Goal: Register for event/course

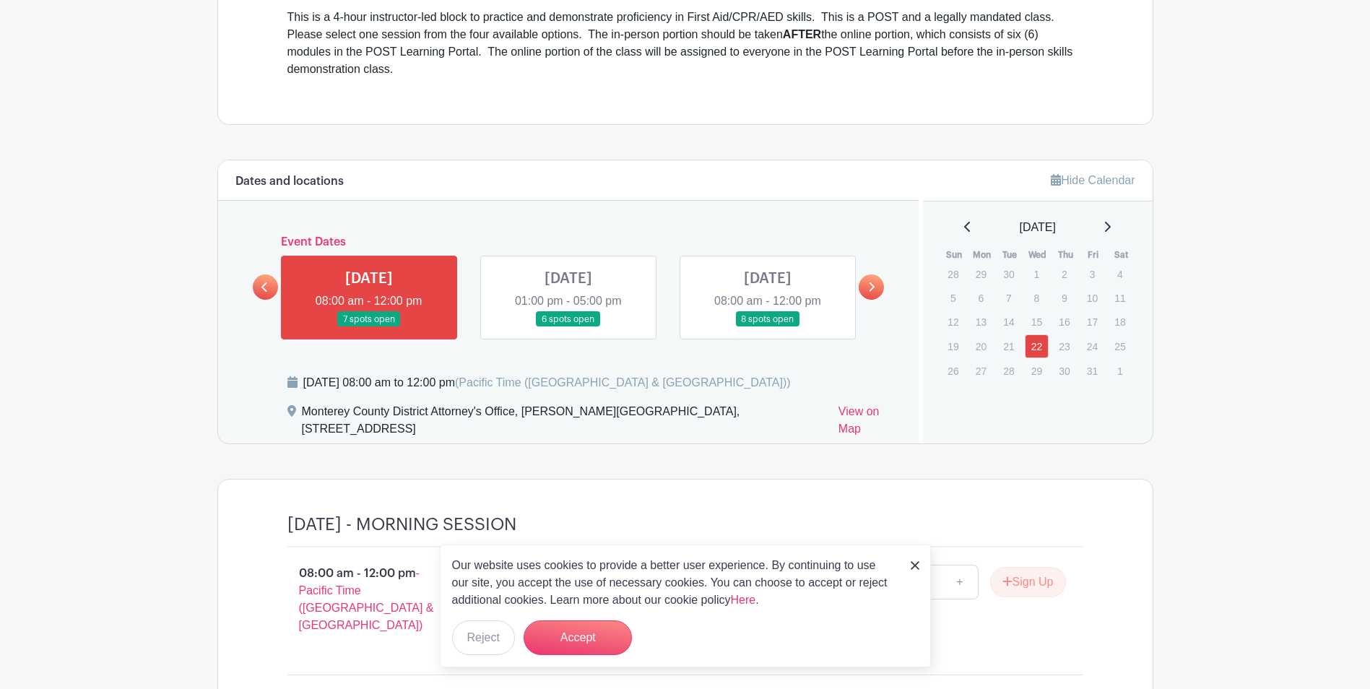
scroll to position [506, 0]
click at [569, 327] on link at bounding box center [569, 327] width 0 height 0
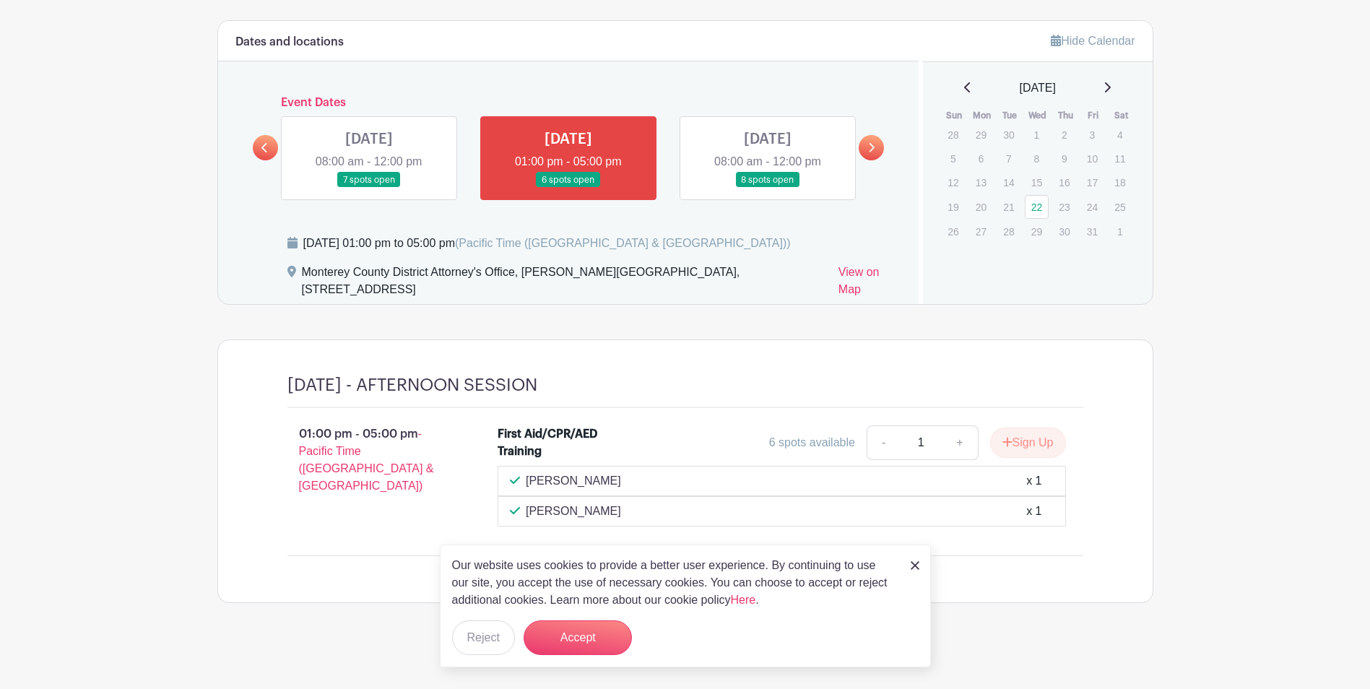
scroll to position [649, 0]
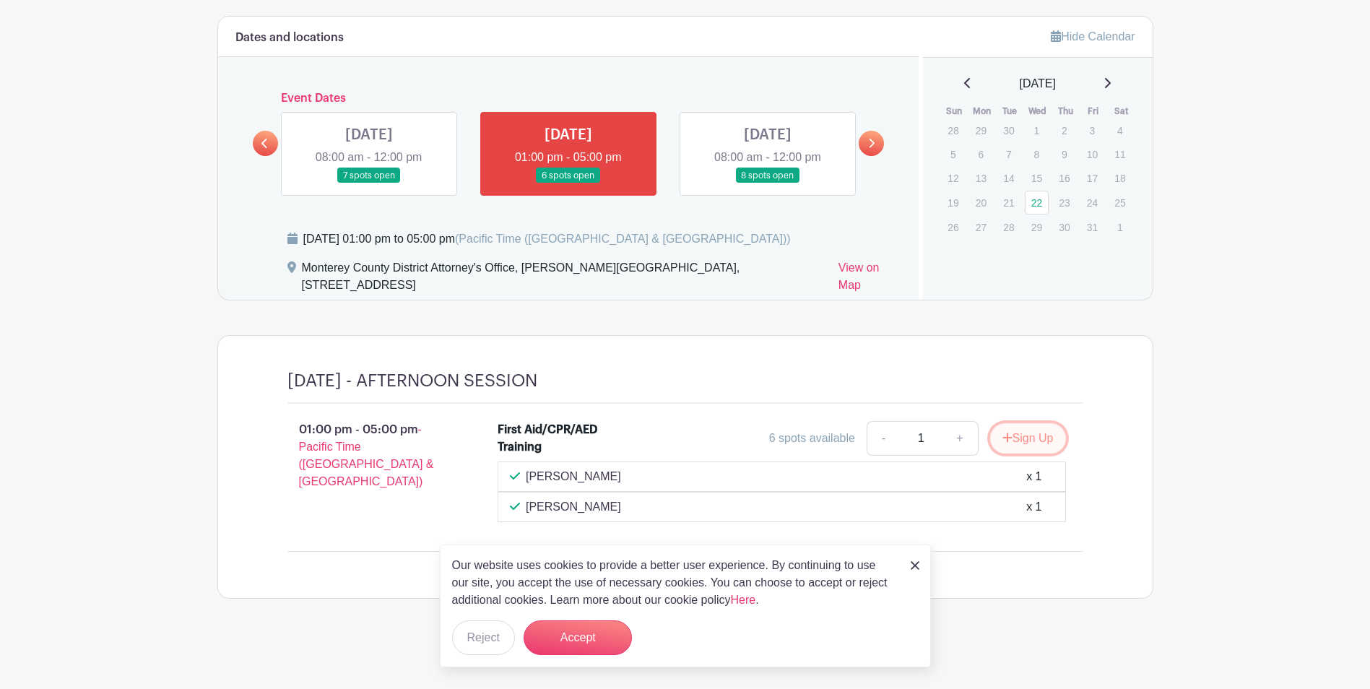
click at [1034, 439] on button "Sign Up" at bounding box center [1028, 438] width 76 height 30
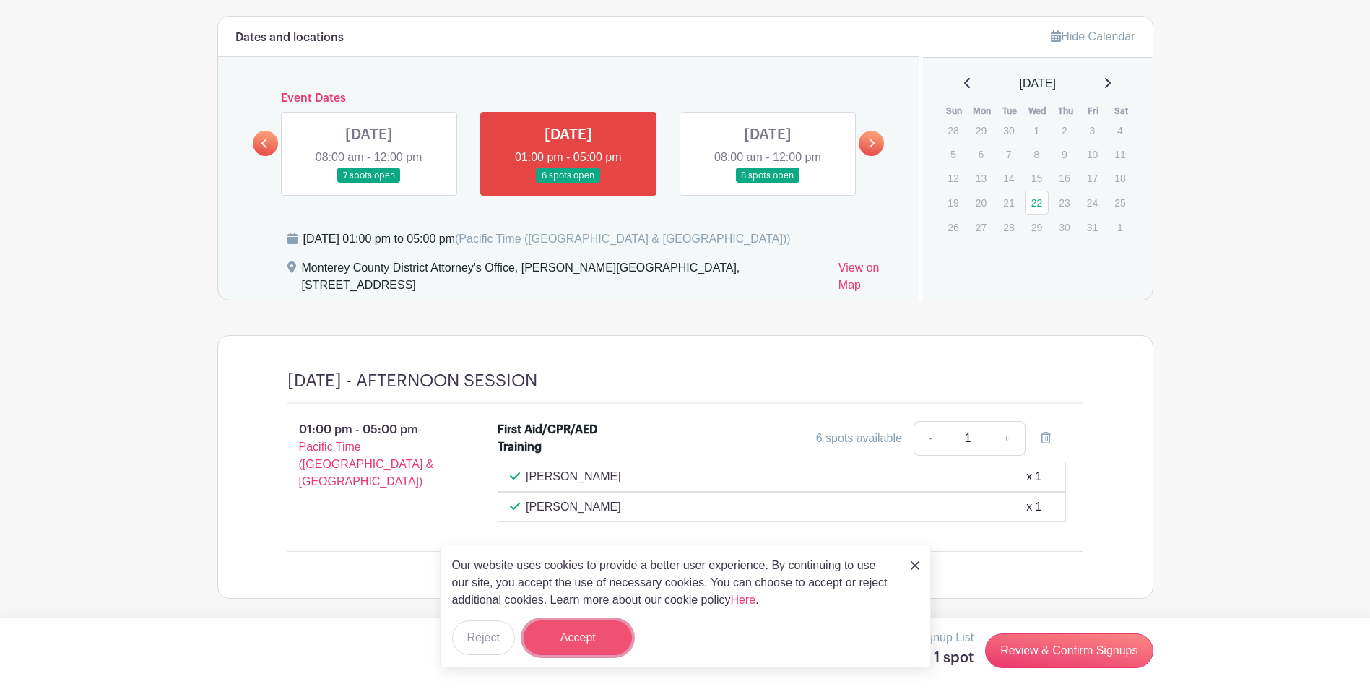
click at [610, 631] on button "Accept" at bounding box center [578, 638] width 108 height 35
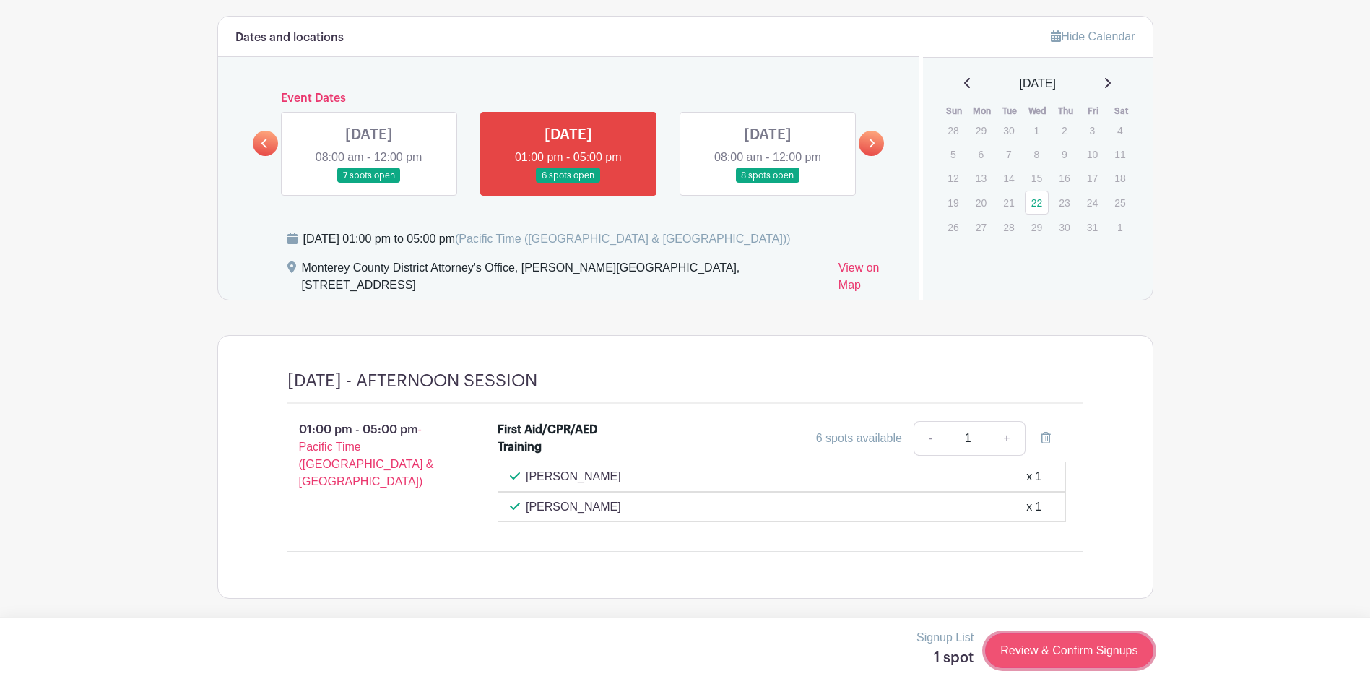
click at [1054, 653] on link "Review & Confirm Signups" at bounding box center [1069, 651] width 168 height 35
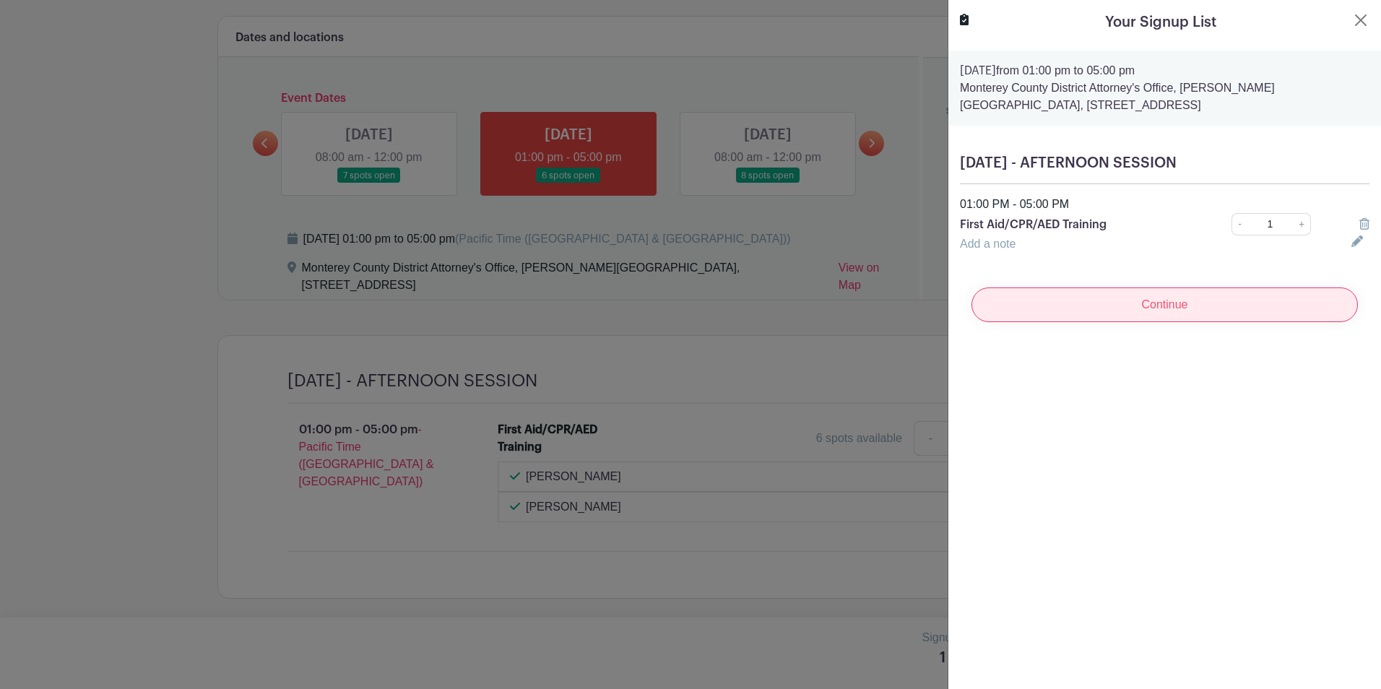
click at [1112, 303] on input "Continue" at bounding box center [1165, 305] width 387 height 35
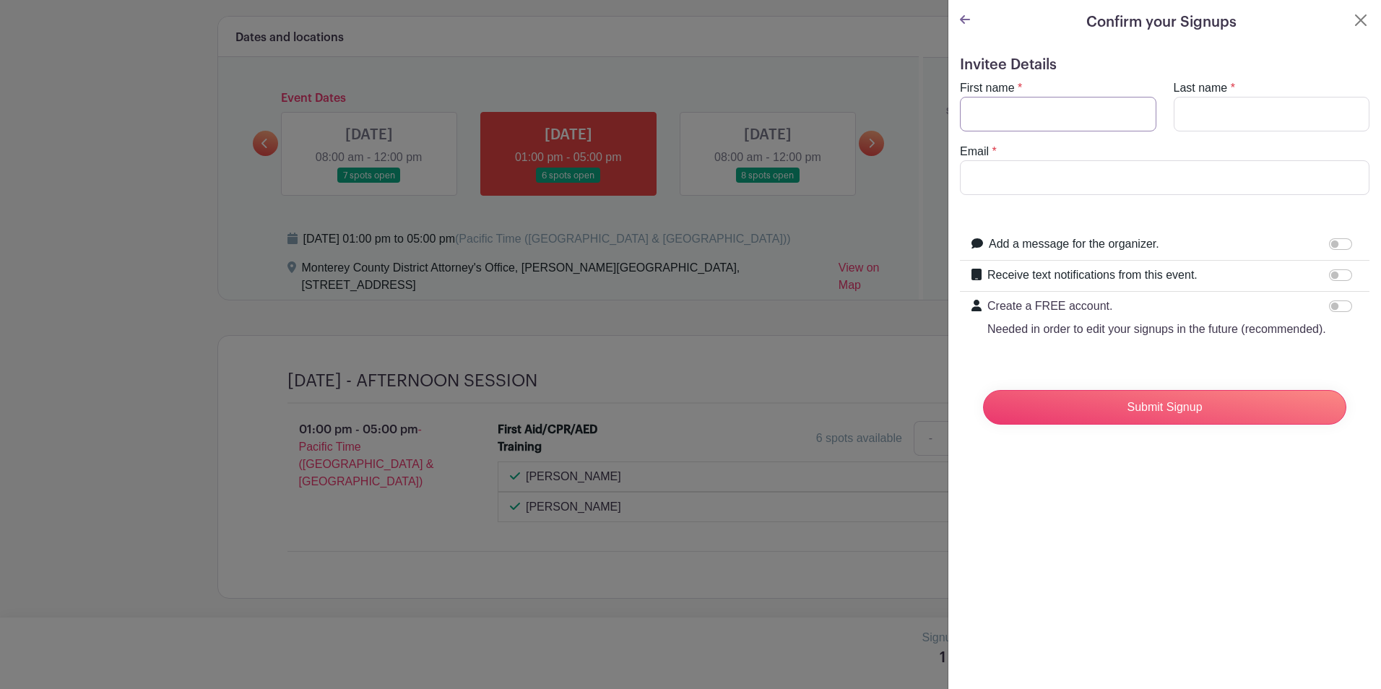
click at [1043, 108] on input "First name" at bounding box center [1058, 114] width 197 height 35
type input "[PERSON_NAME]"
click at [1064, 165] on input "Email" at bounding box center [1165, 177] width 410 height 35
type input "[PERSON_NAME][EMAIL_ADDRESS][DOMAIN_NAME]"
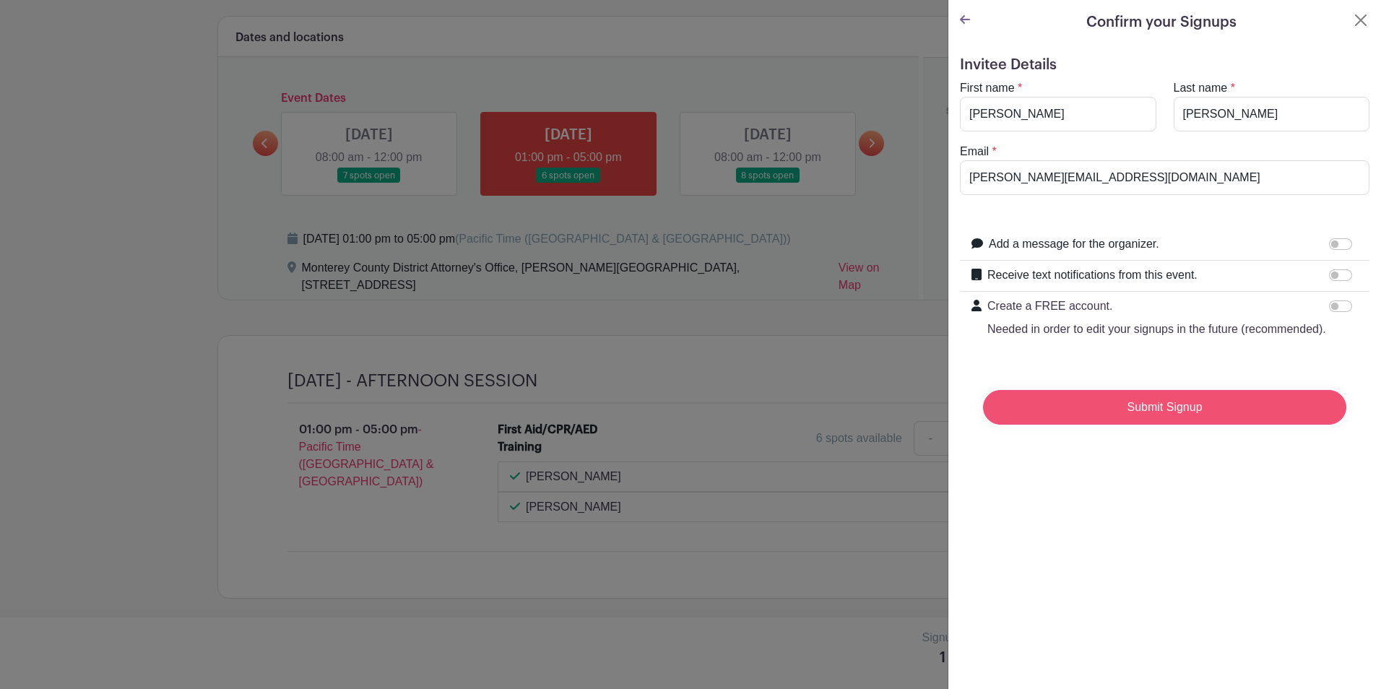
click at [1160, 425] on input "Submit Signup" at bounding box center [1164, 407] width 363 height 35
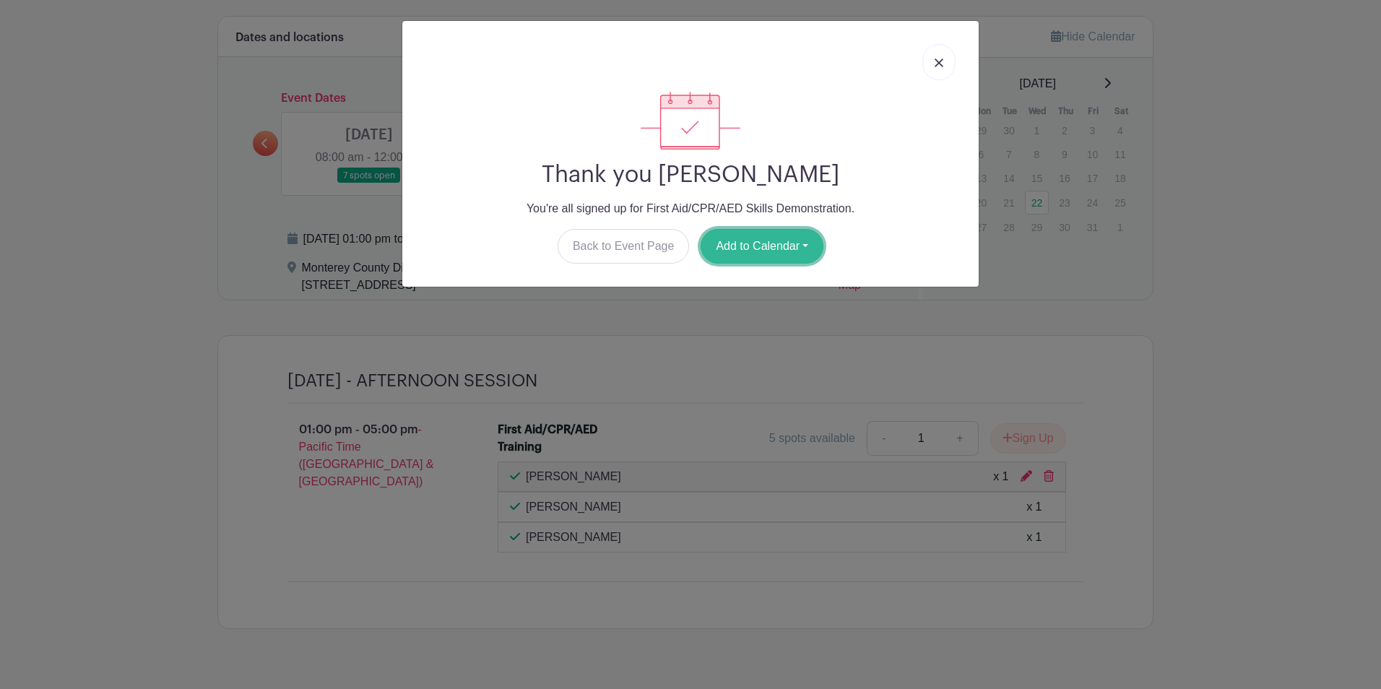
click at [742, 242] on button "Add to Calendar" at bounding box center [762, 246] width 123 height 35
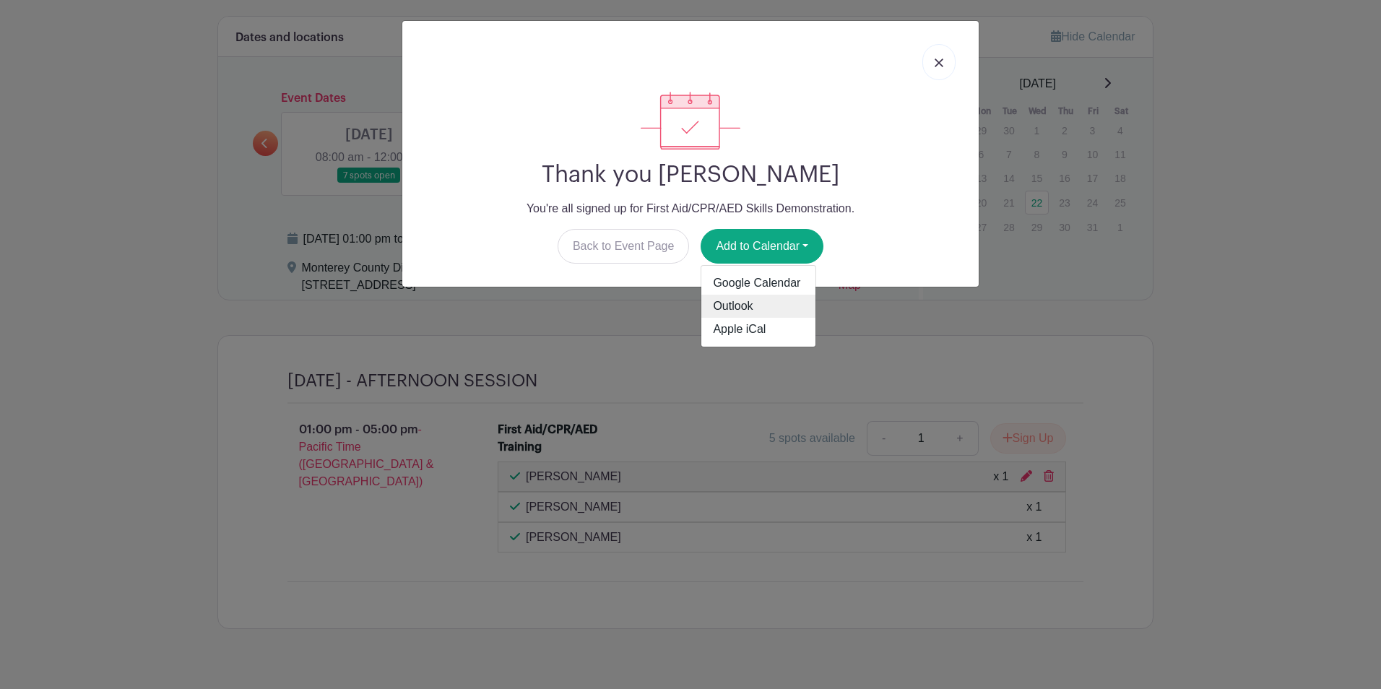
click at [755, 303] on link "Outlook" at bounding box center [759, 306] width 114 height 23
click at [933, 50] on link at bounding box center [939, 62] width 33 height 36
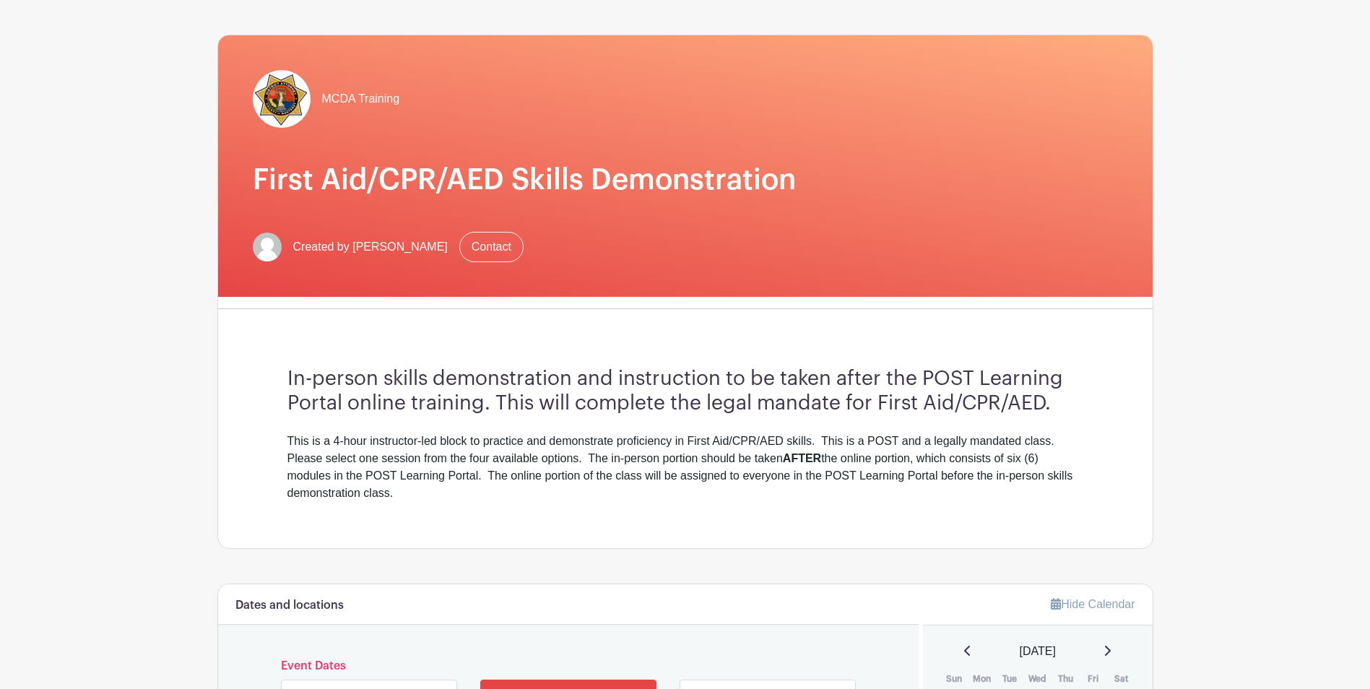
scroll to position [0, 0]
